Goal: Information Seeking & Learning: Learn about a topic

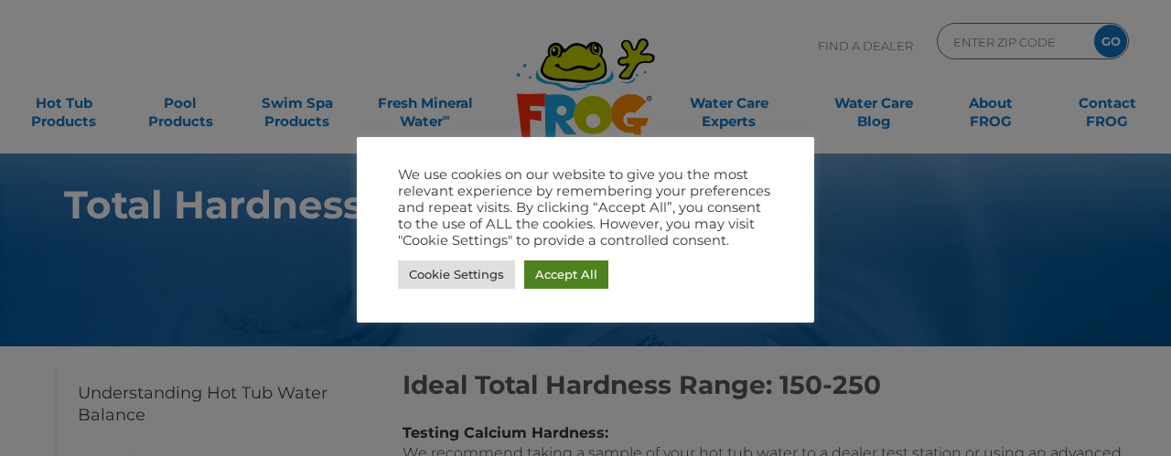
click at [596, 278] on link "Accept All" at bounding box center [566, 275] width 84 height 28
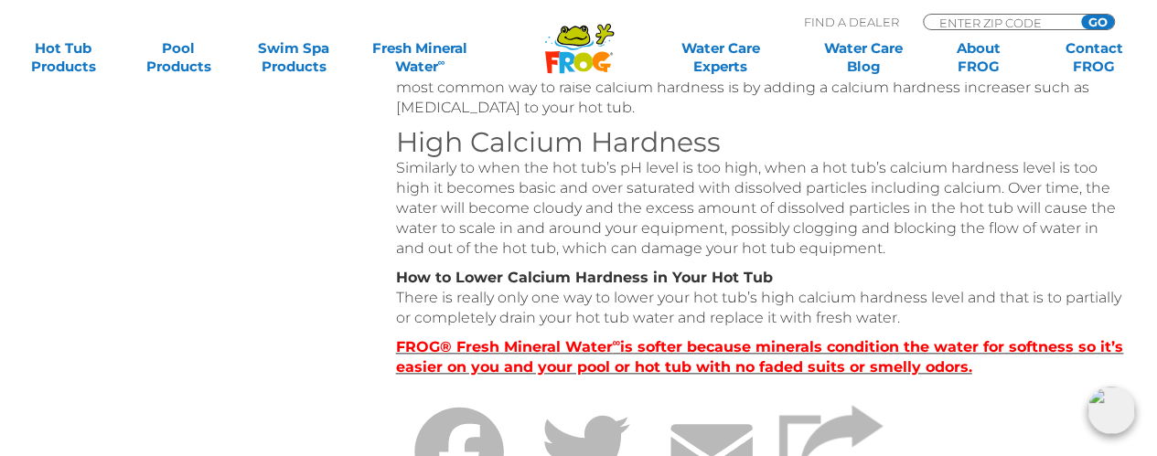
scroll to position [1006, 0]
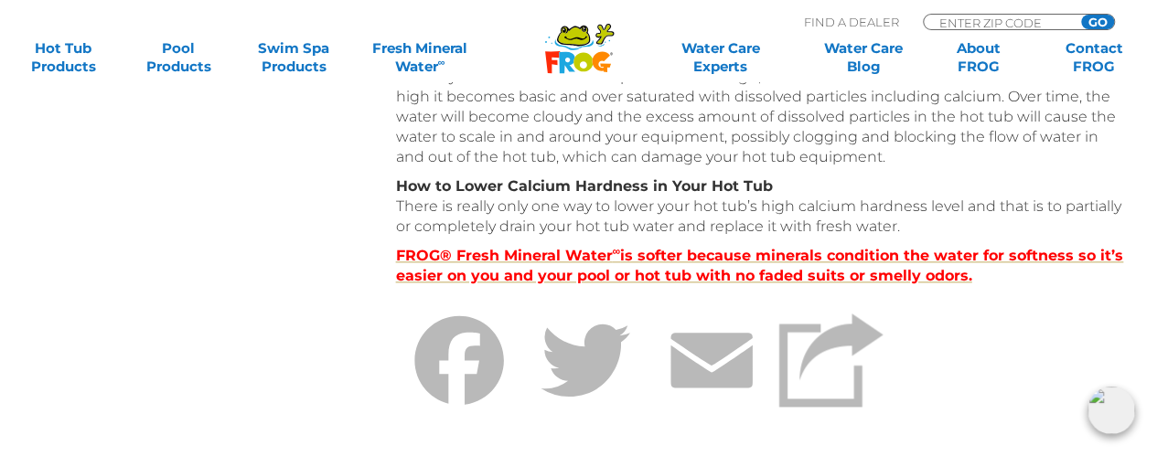
click at [498, 259] on strong "FROG® Fresh Mineral Water ∞ is softer because minerals condition the water for …" at bounding box center [760, 265] width 728 height 37
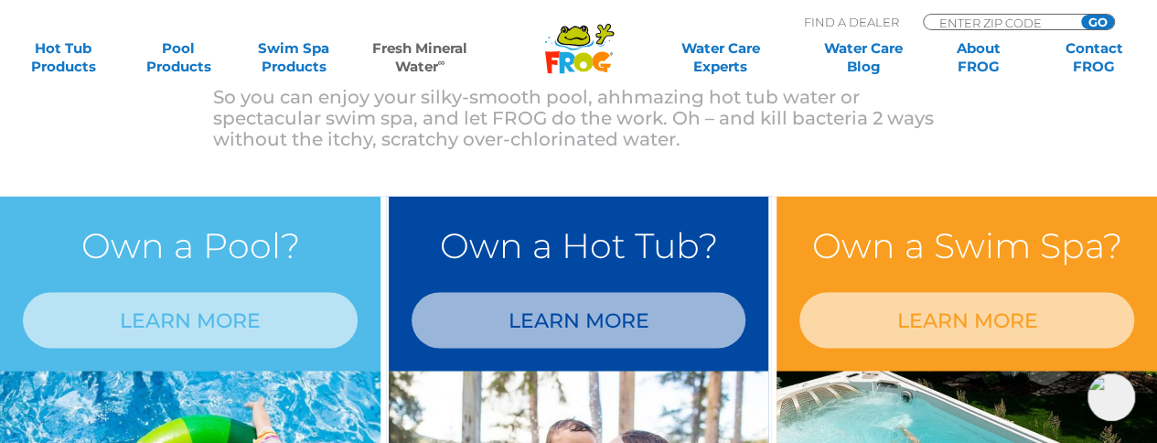
scroll to position [1555, 0]
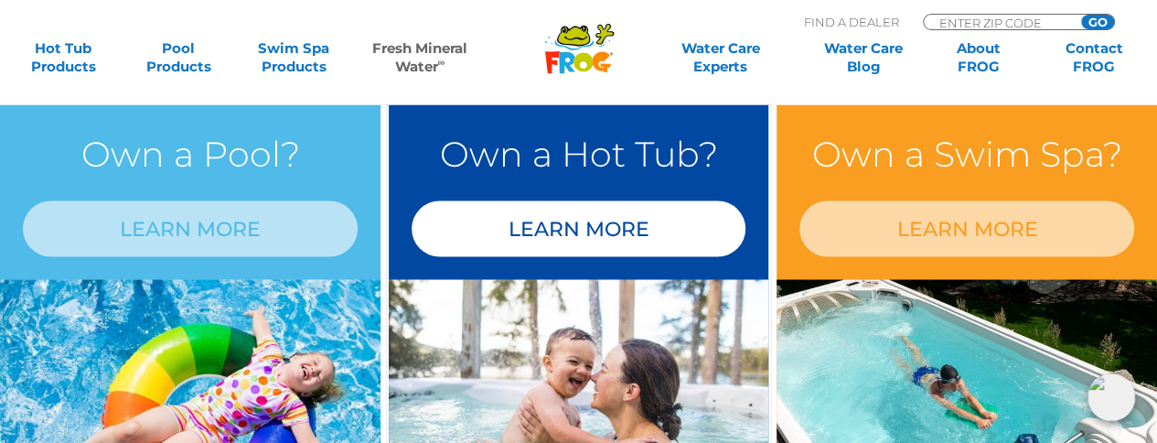
click at [556, 217] on link "LEARN MORE" at bounding box center [579, 228] width 335 height 56
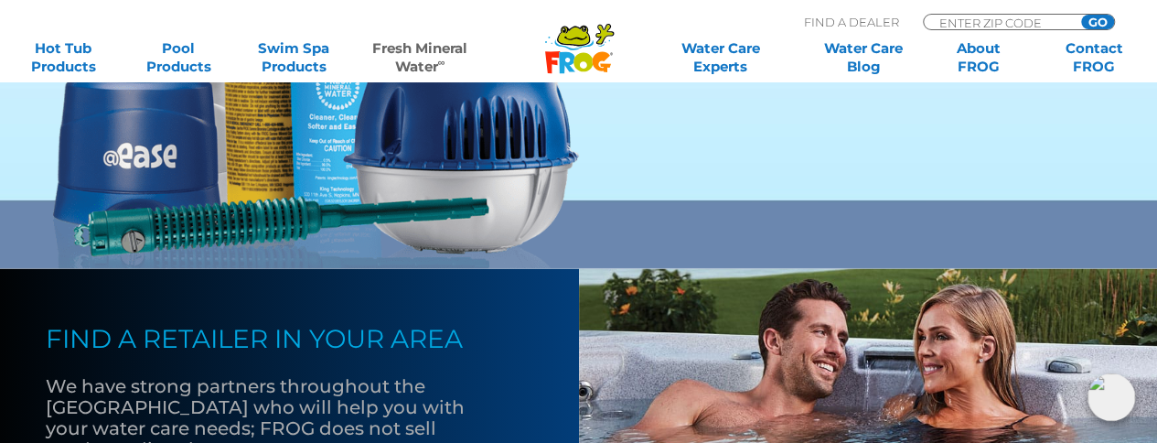
scroll to position [1463, 0]
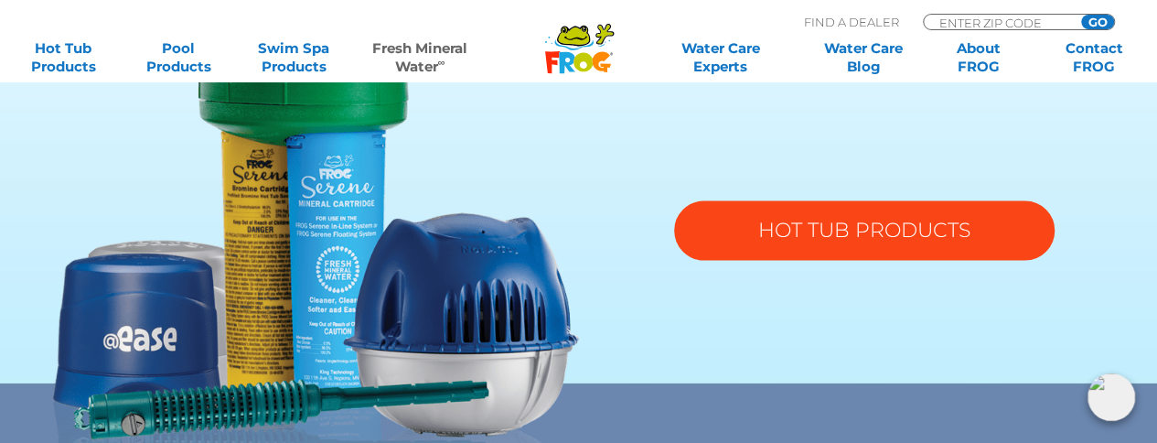
click at [775, 233] on link "HOT TUB PRODUCTS" at bounding box center [864, 229] width 380 height 59
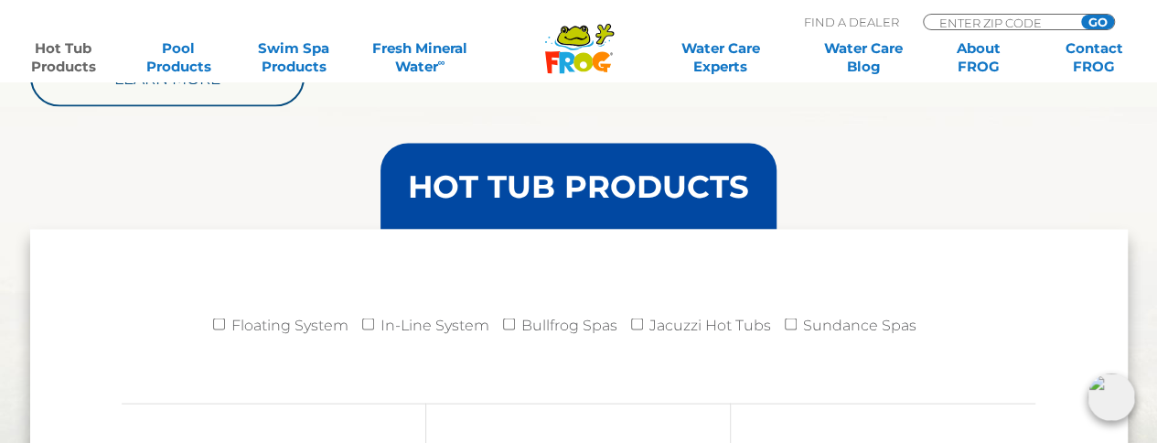
scroll to position [1646, 0]
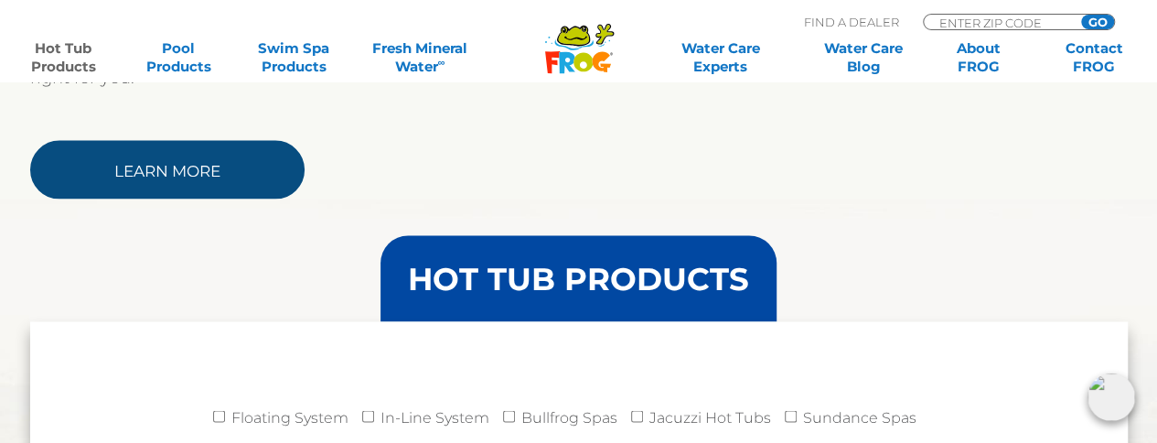
click at [170, 162] on link "Learn More" at bounding box center [167, 169] width 274 height 59
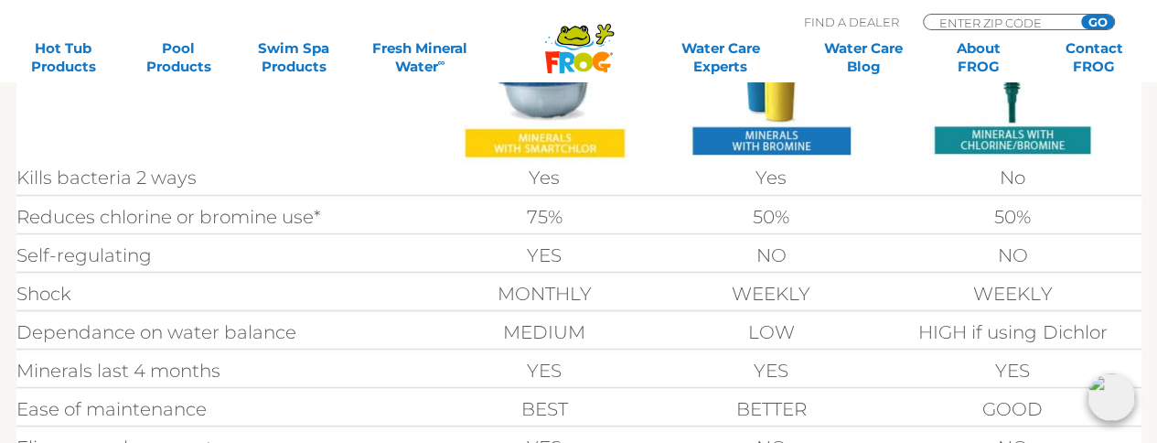
scroll to position [513, 0]
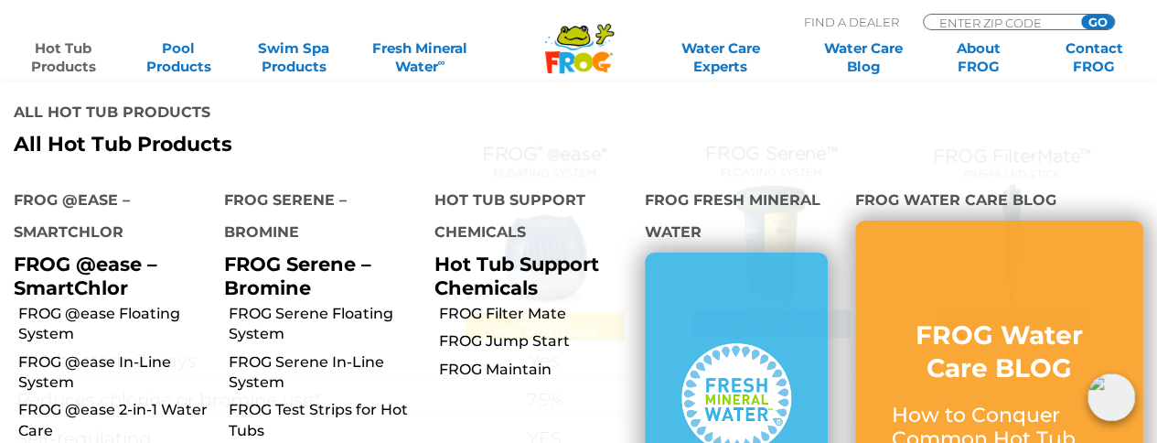
click at [57, 67] on link "Hot Tub Products" at bounding box center [63, 57] width 90 height 37
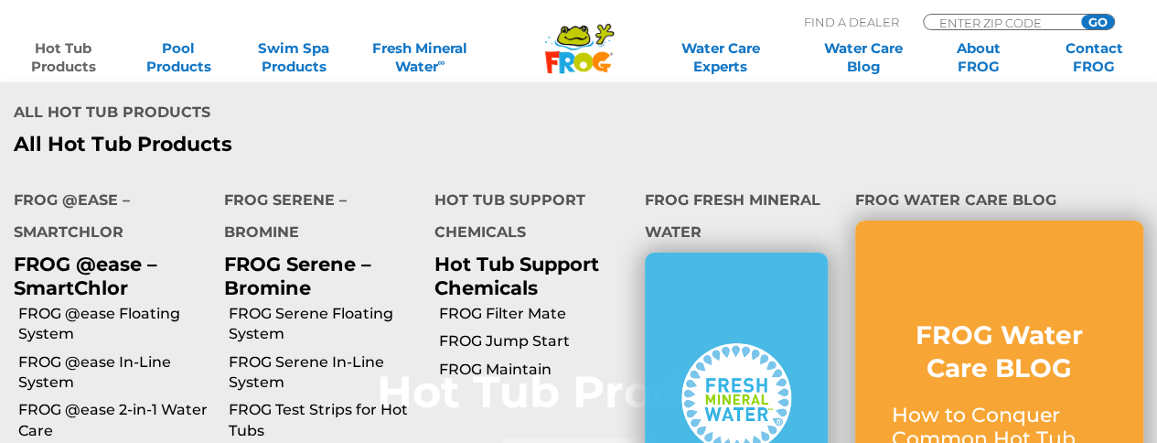
scroll to position [274, 0]
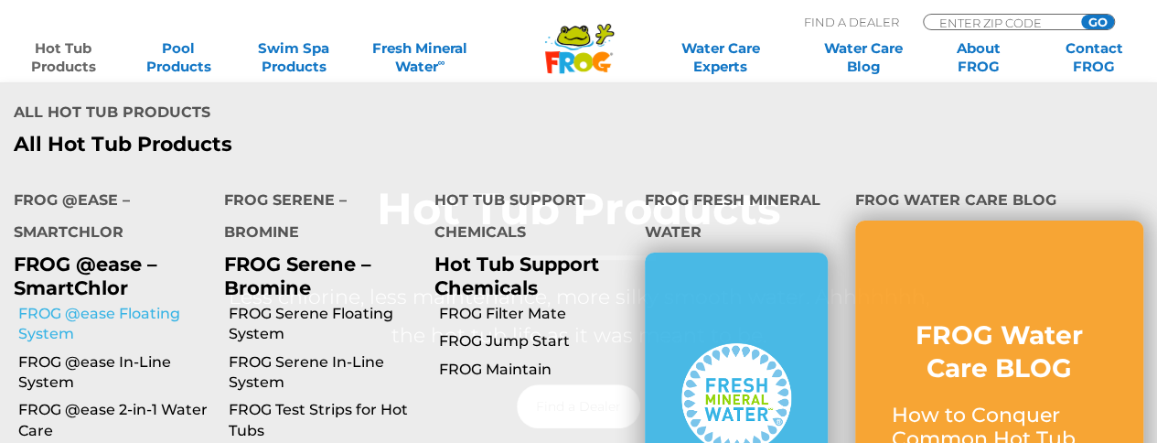
click at [41, 310] on link "FROG @ease Floating System" at bounding box center [114, 324] width 192 height 41
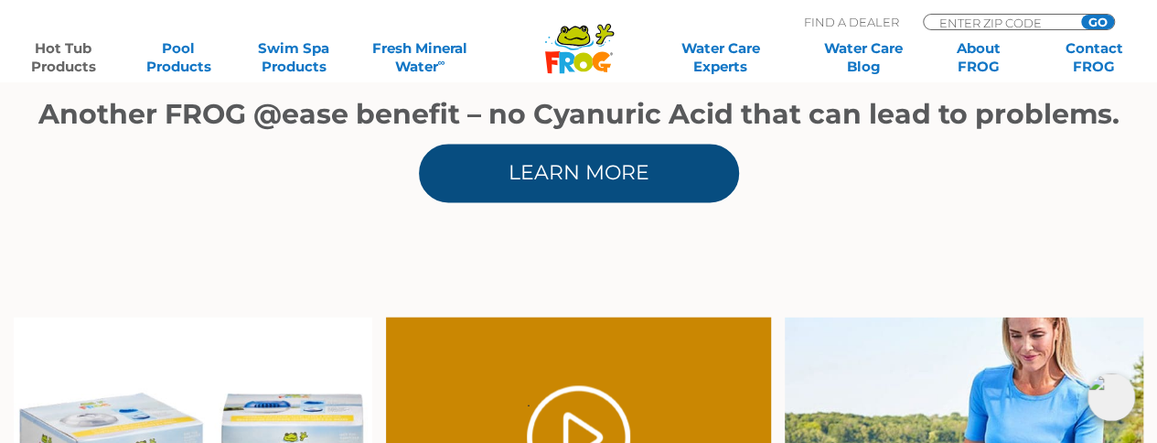
scroll to position [1006, 0]
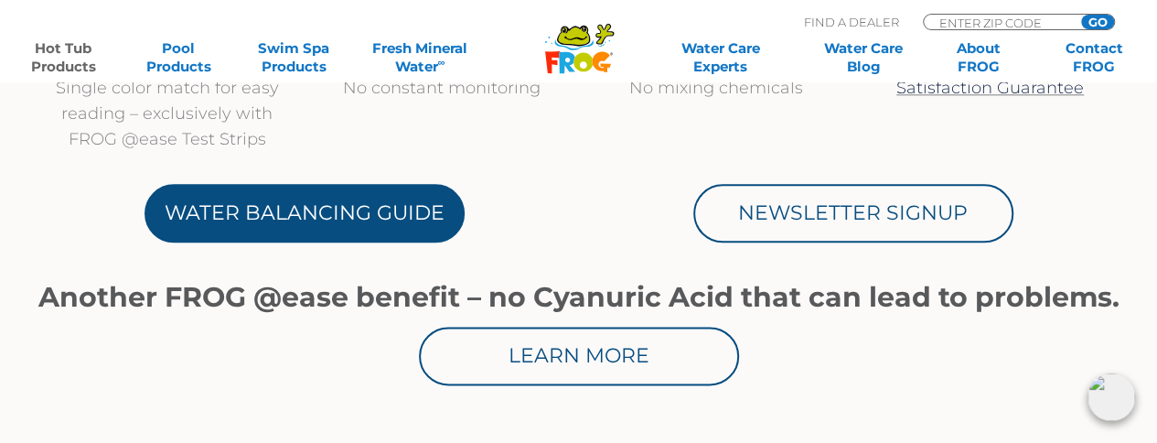
click at [321, 197] on link "Water Balancing Guide" at bounding box center [305, 213] width 320 height 59
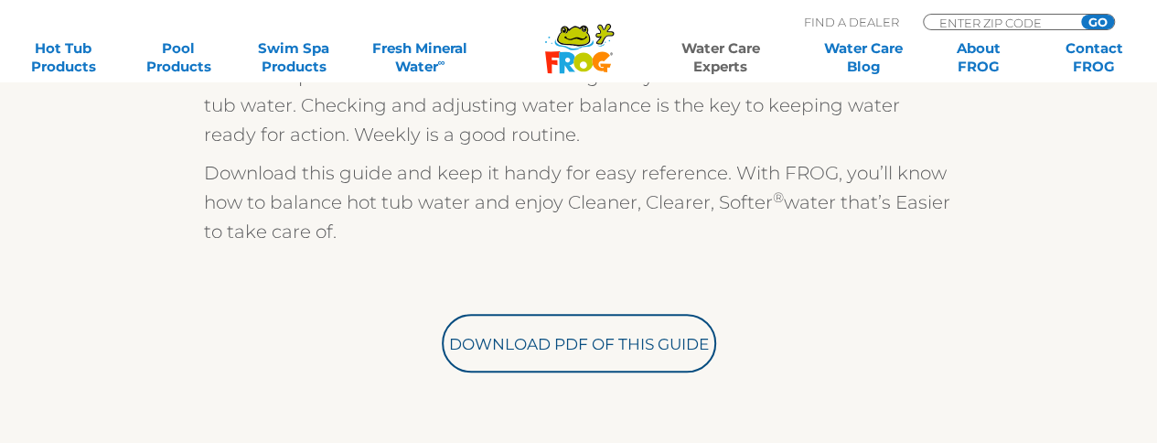
scroll to position [640, 0]
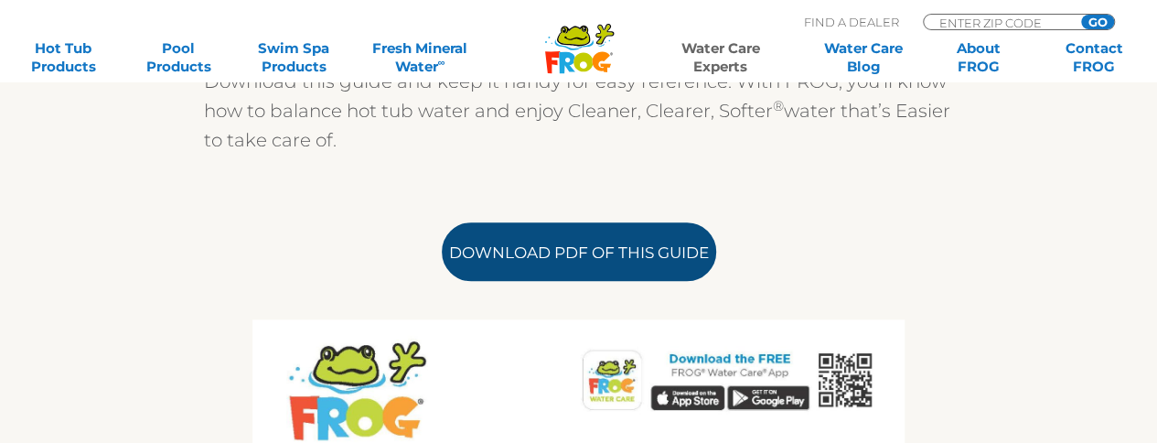
click at [540, 245] on link "Download PDF of this Guide" at bounding box center [579, 251] width 274 height 59
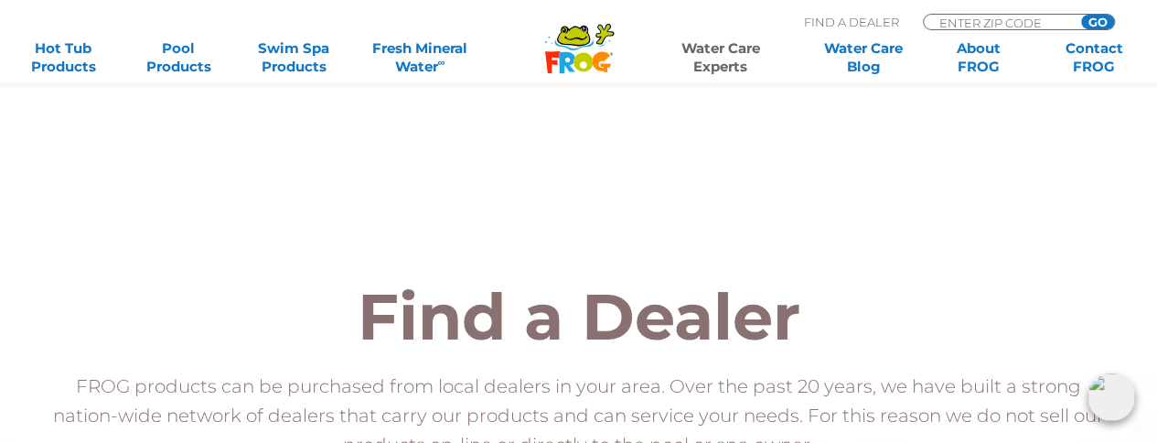
scroll to position [1313, 0]
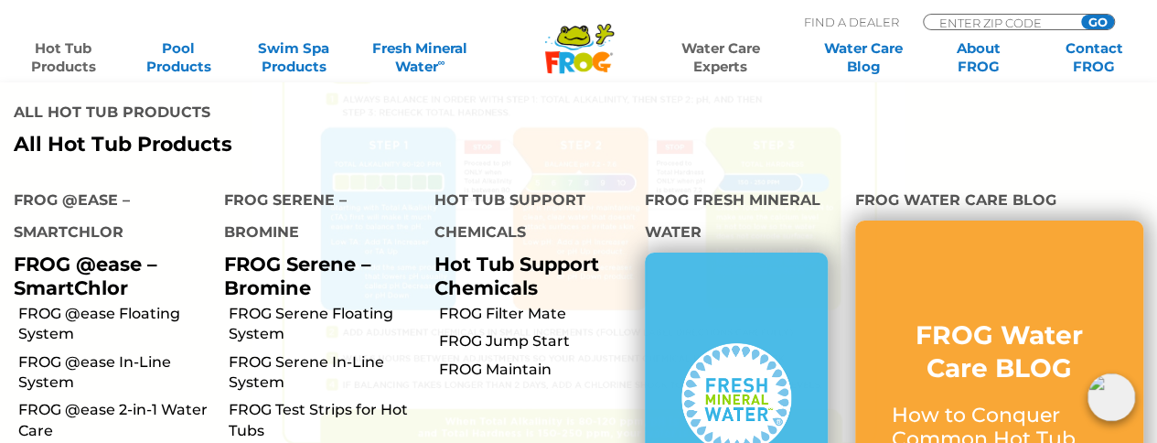
click at [38, 59] on link "Hot Tub Products" at bounding box center [63, 57] width 90 height 37
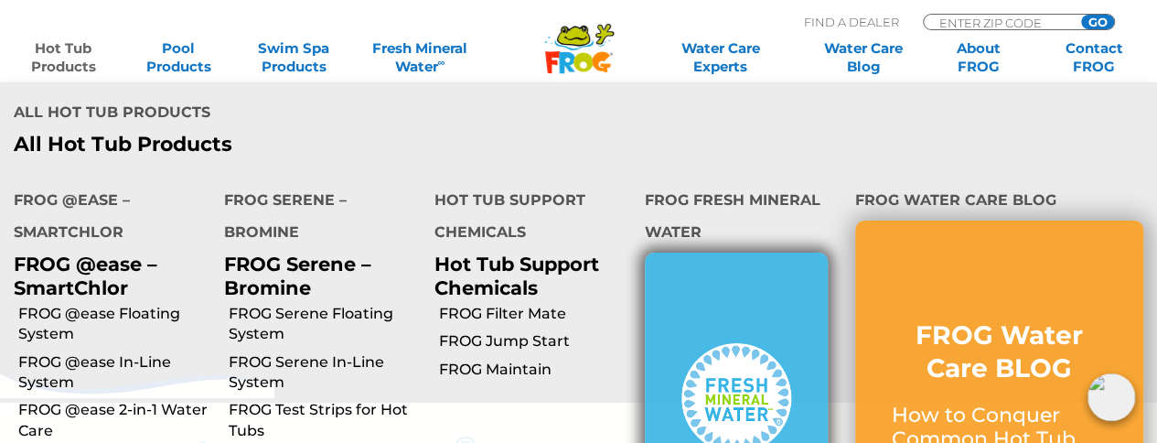
scroll to position [732, 0]
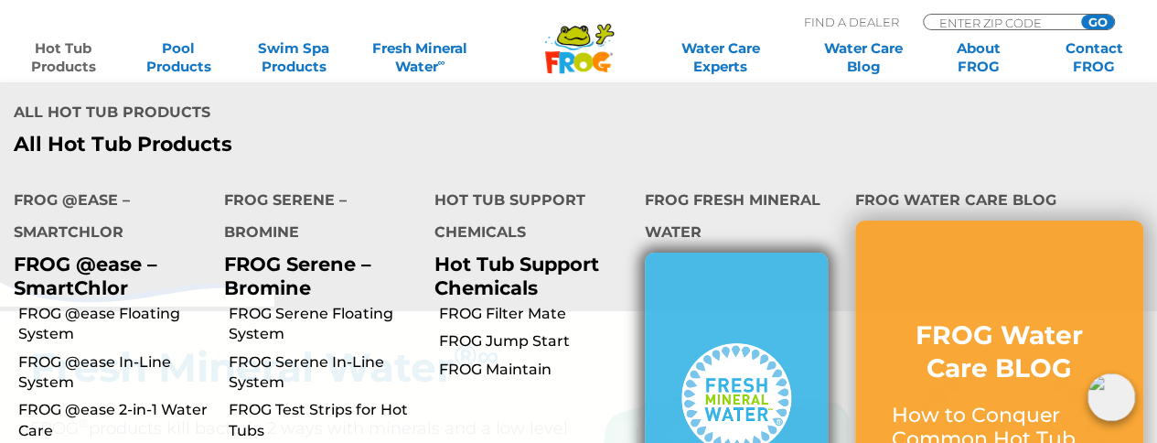
click at [721, 349] on img at bounding box center [736, 398] width 110 height 110
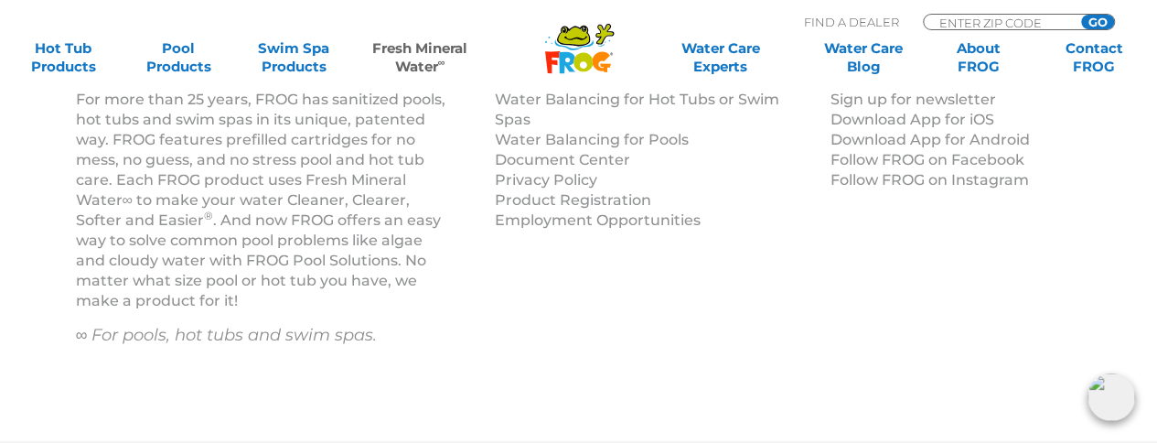
scroll to position [3185, 0]
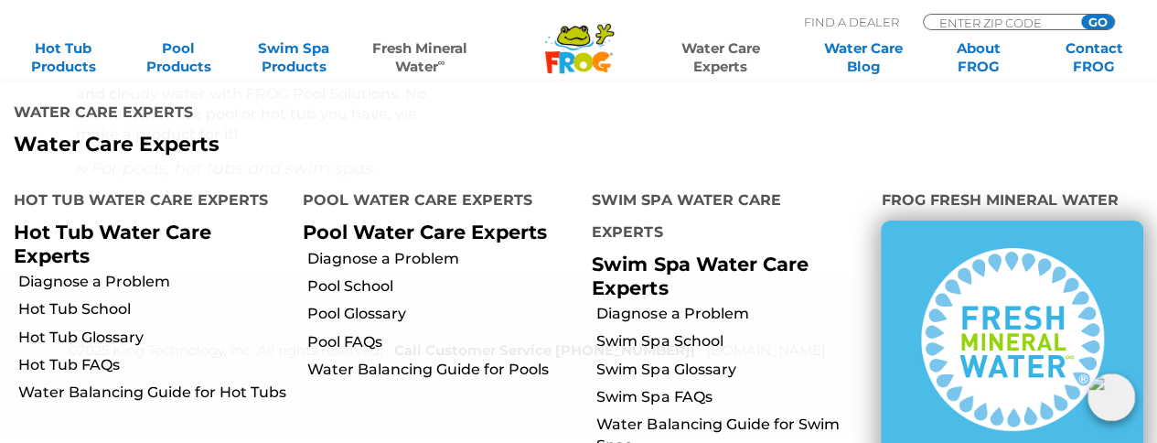
click at [711, 69] on link "Water Care Experts" at bounding box center [720, 57] width 145 height 37
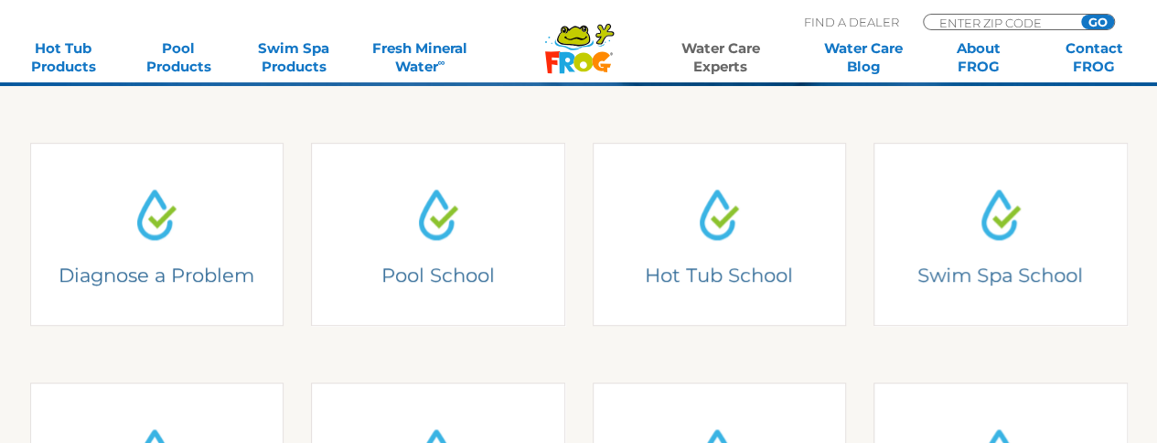
scroll to position [549, 0]
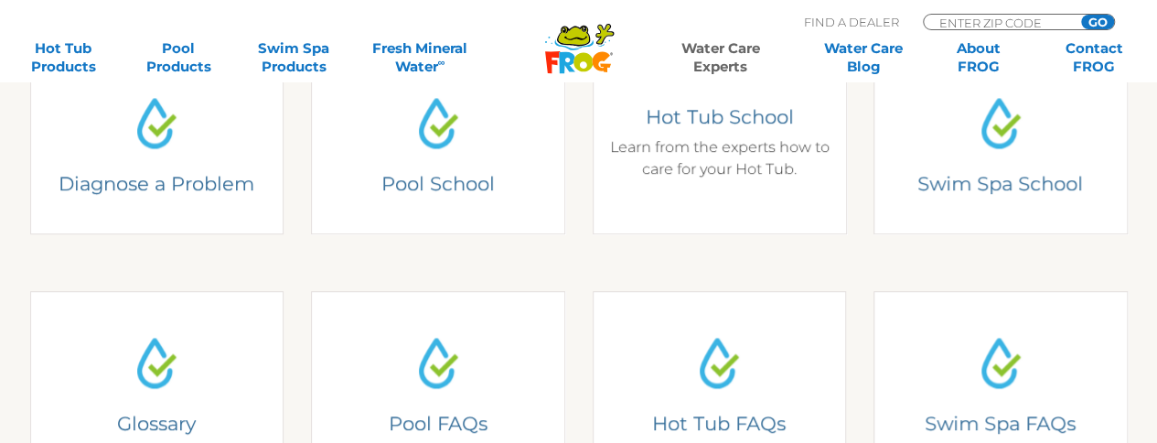
click at [715, 124] on h4 "Hot Tub School" at bounding box center [718, 116] width 227 height 25
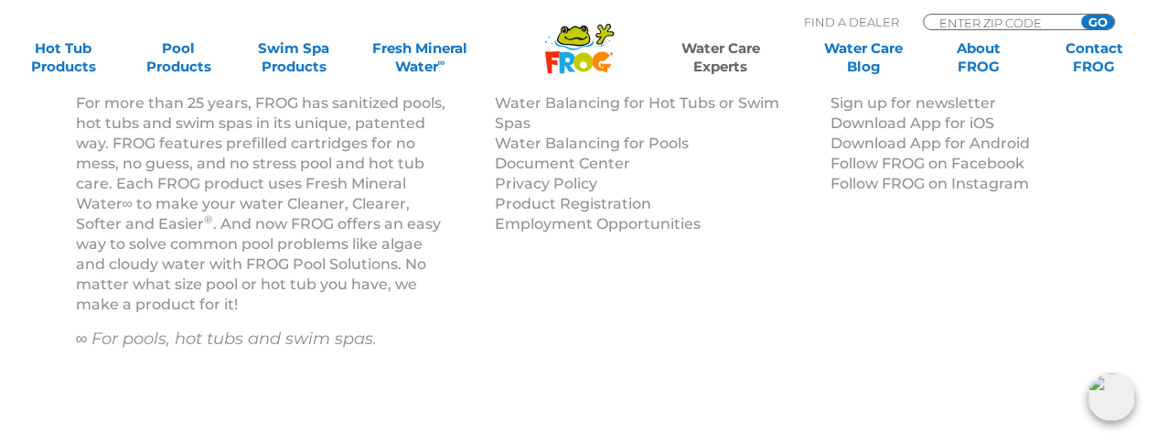
scroll to position [2112, 0]
